Goal: Task Accomplishment & Management: Use online tool/utility

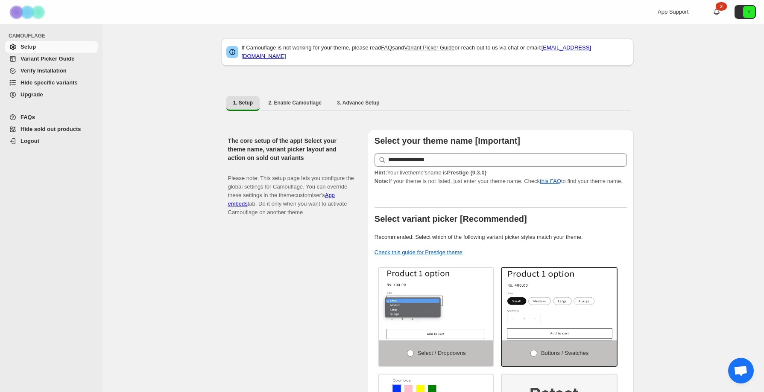
click at [54, 83] on span "Hide specific variants" at bounding box center [48, 82] width 57 height 6
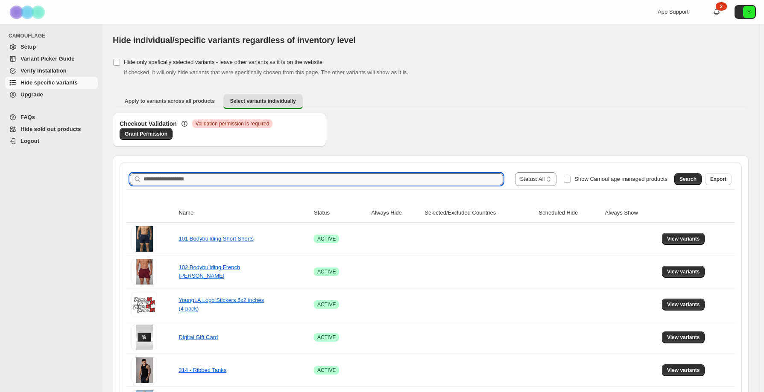
click at [255, 178] on input "Search product name" at bounding box center [322, 179] width 359 height 12
type input "****"
click at [692, 179] on span "Search" at bounding box center [687, 179] width 17 height 7
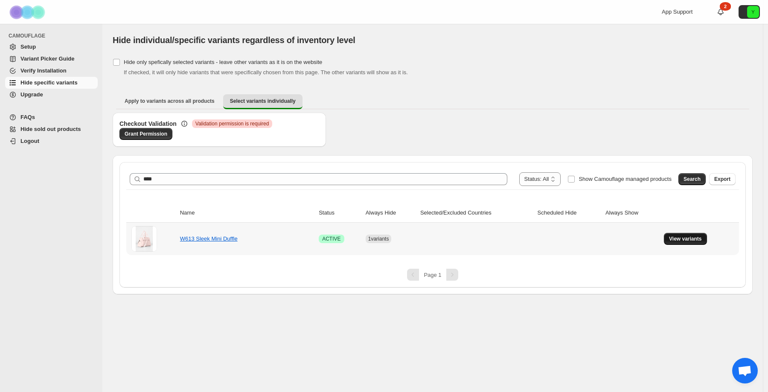
click at [670, 243] on button "View variants" at bounding box center [685, 239] width 43 height 12
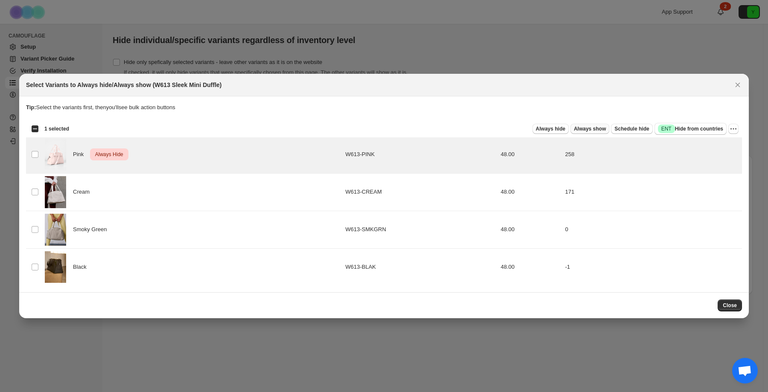
click at [590, 129] on span "Always show" at bounding box center [590, 129] width 32 height 7
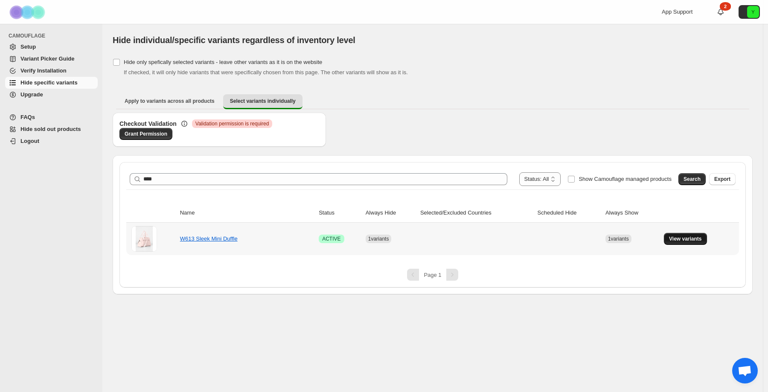
click at [671, 239] on span "View variants" at bounding box center [685, 239] width 33 height 7
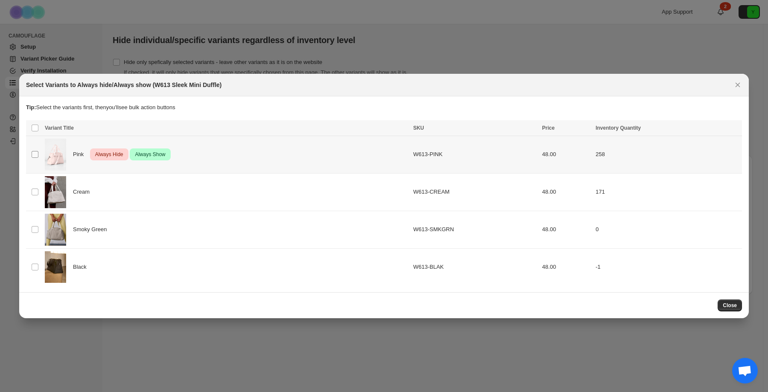
click at [38, 155] on span ":rs:" at bounding box center [35, 155] width 8 height 8
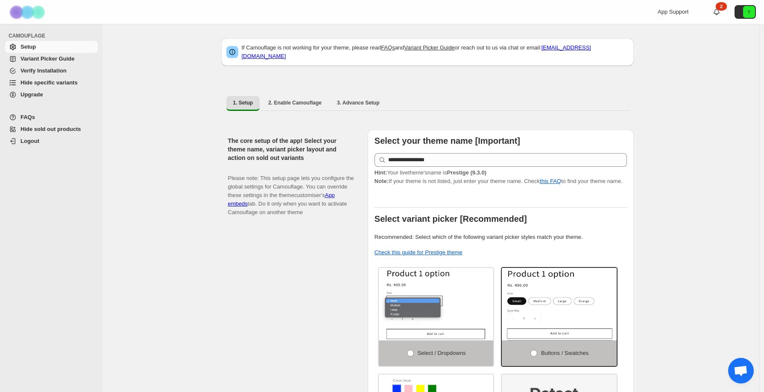
click at [45, 80] on span "Hide specific variants" at bounding box center [48, 82] width 57 height 6
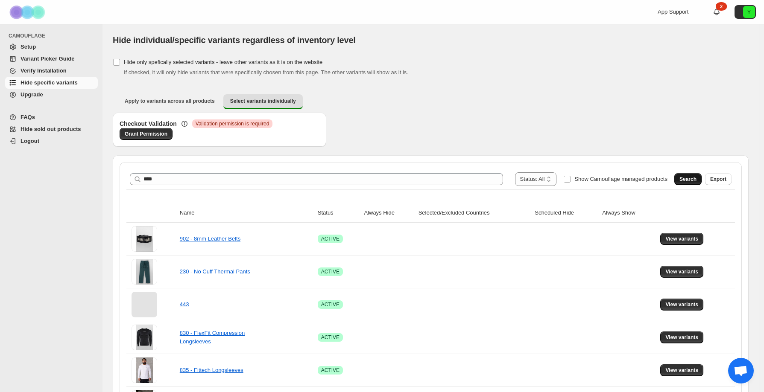
type input "****"
click at [696, 179] on span "Search" at bounding box center [687, 179] width 17 height 7
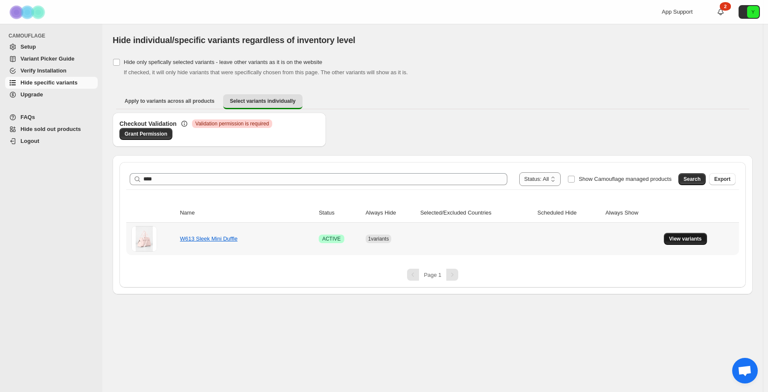
click at [674, 234] on button "View variants" at bounding box center [685, 239] width 43 height 12
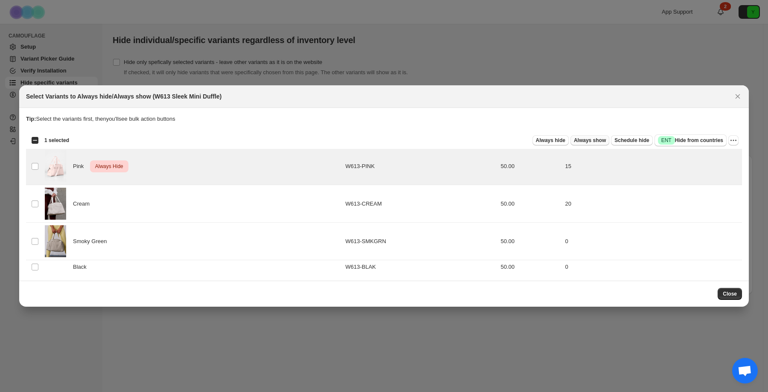
click at [576, 141] on span "Always show" at bounding box center [590, 140] width 32 height 7
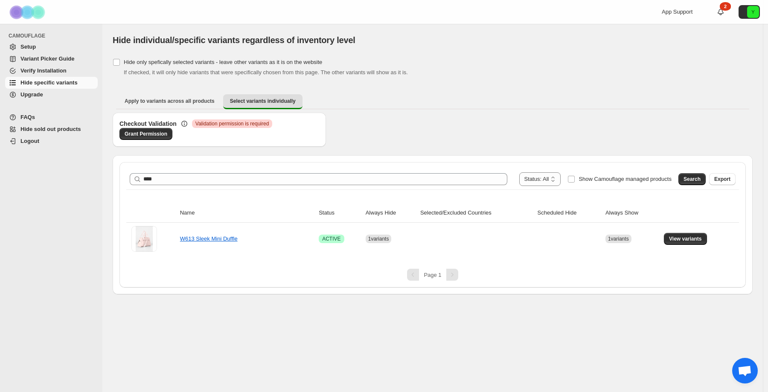
click at [699, 65] on div "Hide only spefically selected variants - leave other variants as it is on the w…" at bounding box center [433, 66] width 640 height 20
